Goal: Transaction & Acquisition: Purchase product/service

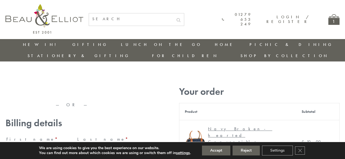
type input "maria33@yahoo.com"
type input "Maria"
type input "Williams"
type input "23, Scottsdale, Happytown"
type input "London"
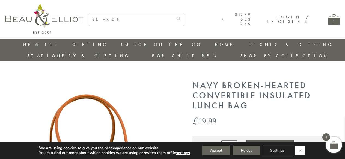
click at [301, 150] on icon "Close GDPR Cookie Banner" at bounding box center [300, 150] width 10 height 8
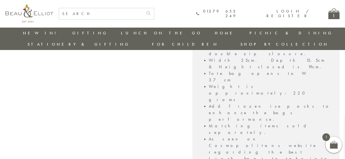
scroll to position [528, 0]
